Goal: Task Accomplishment & Management: Use online tool/utility

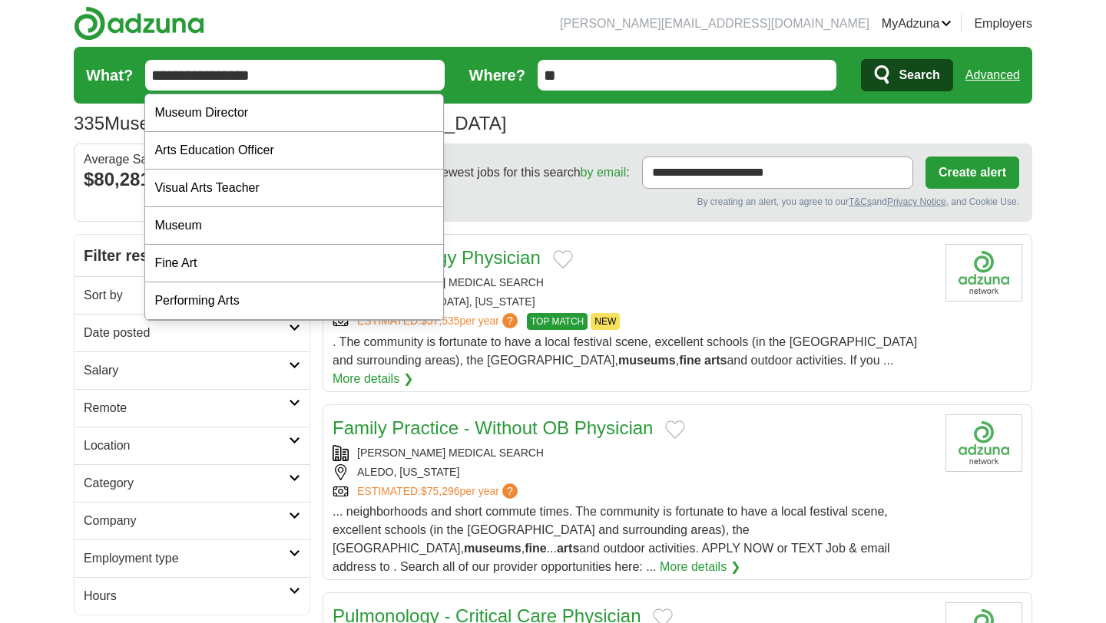
drag, startPoint x: 342, startPoint y: 85, endPoint x: 157, endPoint y: 64, distance: 186.2
click at [157, 64] on input "**********" at bounding box center [294, 75] width 299 height 31
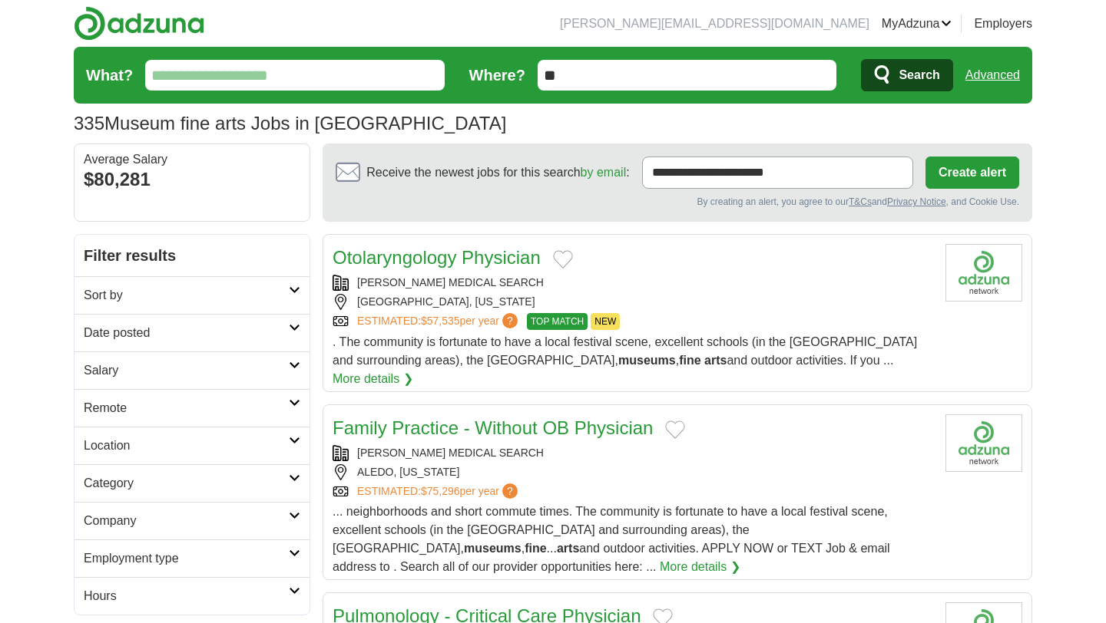
click at [906, 31] on link "MyAdzuna" at bounding box center [916, 24] width 71 height 18
click at [0, 0] on link "ApplyIQ" at bounding box center [0, 0] width 0 height 0
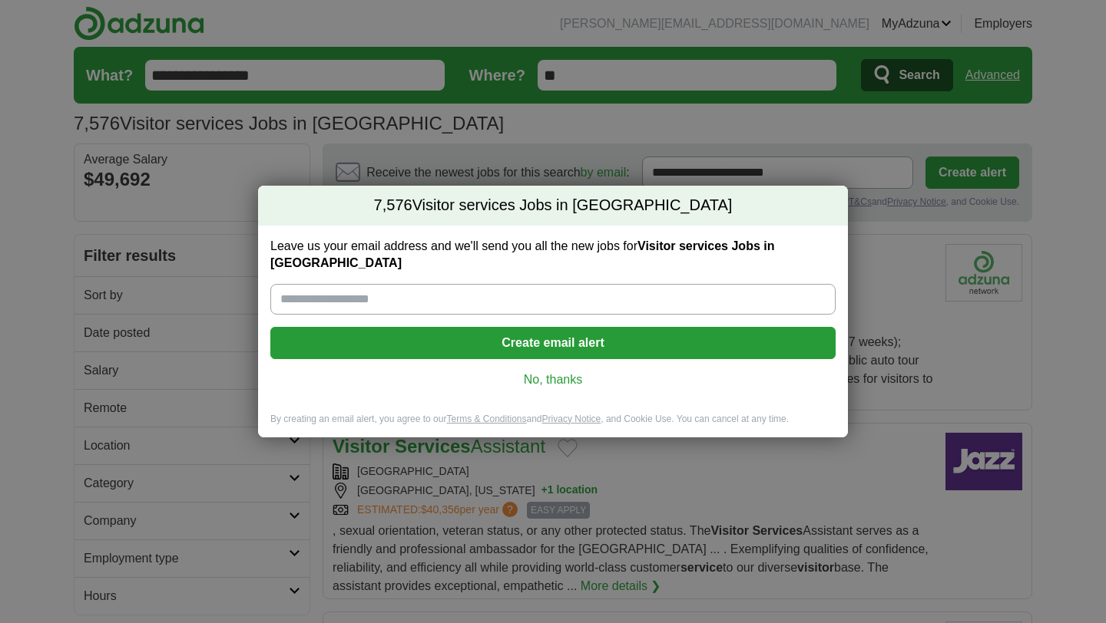
click at [557, 380] on div "Leave us your email address and we'll send you all the new jobs for Visitor ser…" at bounding box center [553, 319] width 590 height 187
click at [565, 372] on link "No, thanks" at bounding box center [553, 380] width 541 height 17
